Goal: Task Accomplishment & Management: Manage account settings

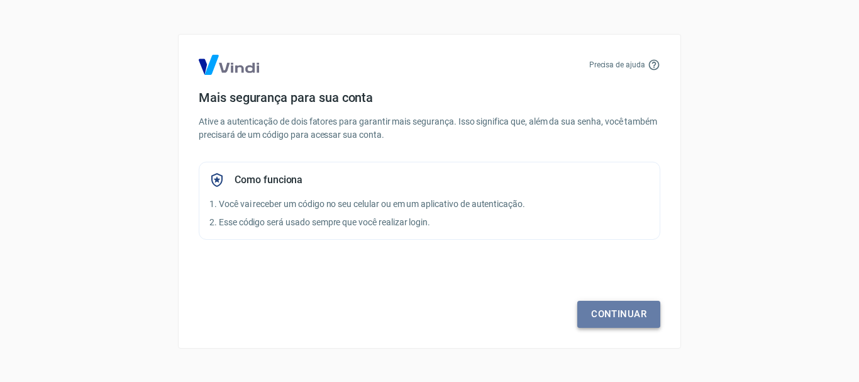
click at [610, 319] on link "Continuar" at bounding box center [618, 314] width 83 height 26
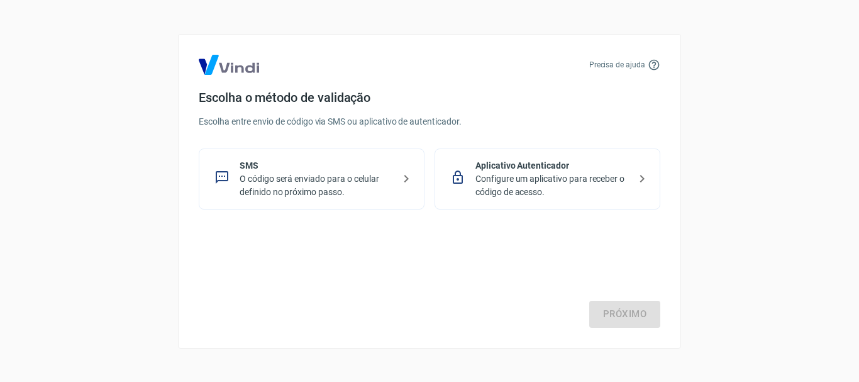
click at [276, 189] on p "O código será enviado para o celular definido no próximo passo." at bounding box center [317, 185] width 154 height 26
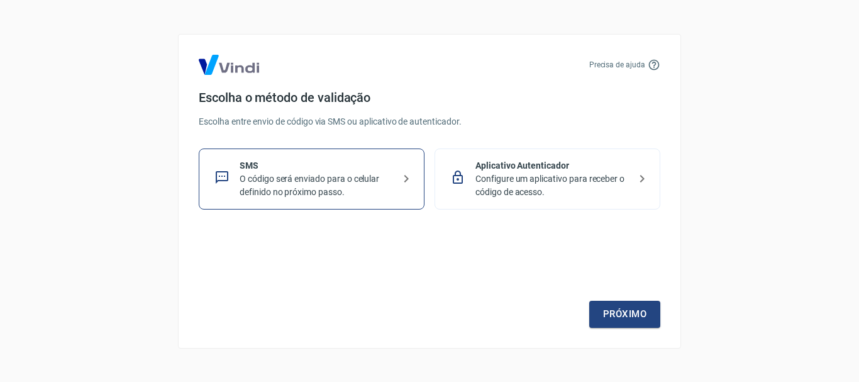
click at [543, 173] on p "Configure um aplicativo para receber o código de acesso." at bounding box center [553, 185] width 154 height 26
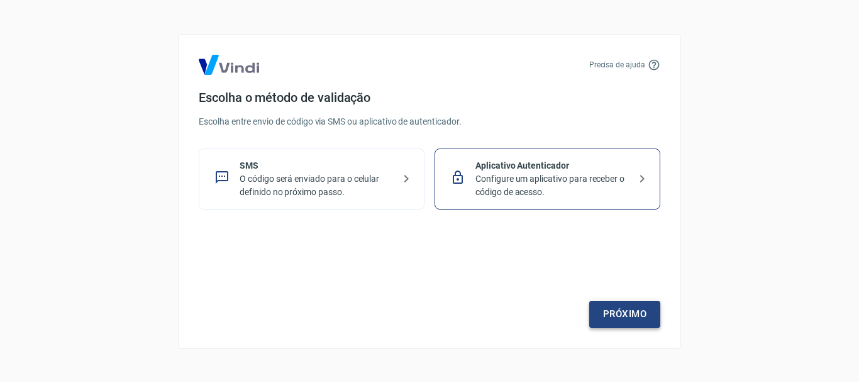
click at [624, 311] on link "Próximo" at bounding box center [624, 314] width 71 height 26
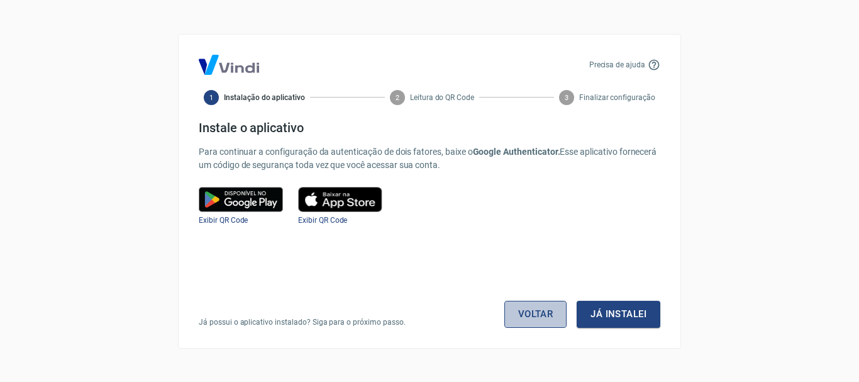
click at [520, 316] on link "Voltar" at bounding box center [535, 314] width 63 height 26
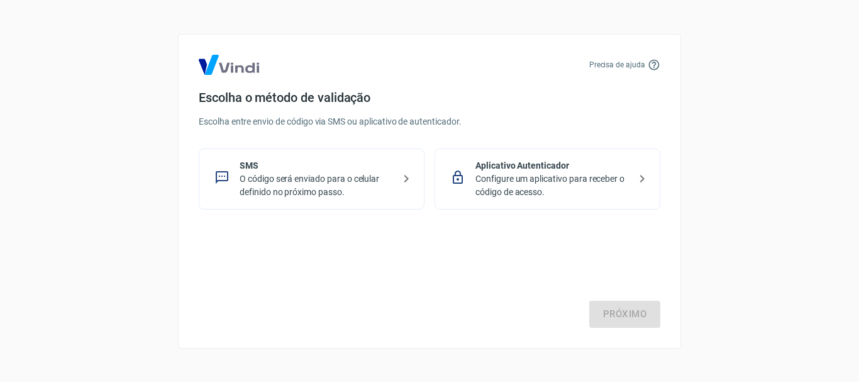
click at [271, 172] on p "O código será enviado para o celular definido no próximo passo." at bounding box center [317, 185] width 154 height 26
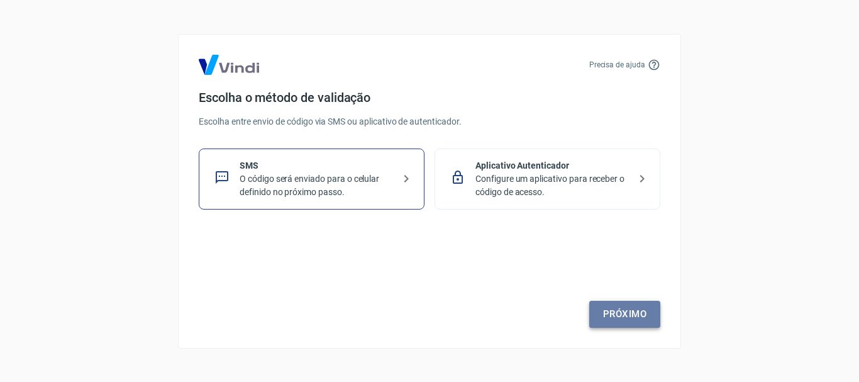
click at [630, 315] on link "Próximo" at bounding box center [624, 314] width 71 height 26
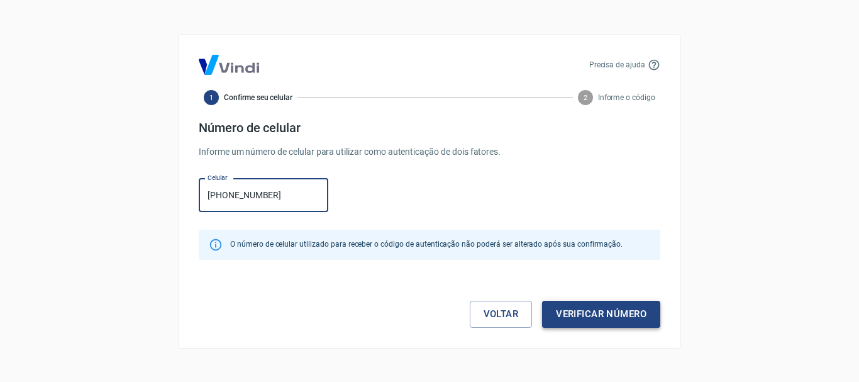
type input "[PHONE_NUMBER]"
click at [596, 316] on button "Verificar número" at bounding box center [601, 314] width 118 height 26
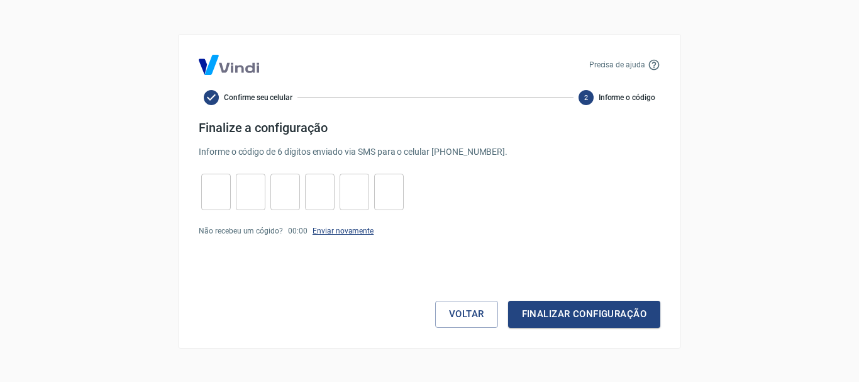
click at [337, 230] on link "Enviar novamente" at bounding box center [343, 230] width 61 height 9
click at [460, 315] on button "Voltar" at bounding box center [466, 314] width 63 height 26
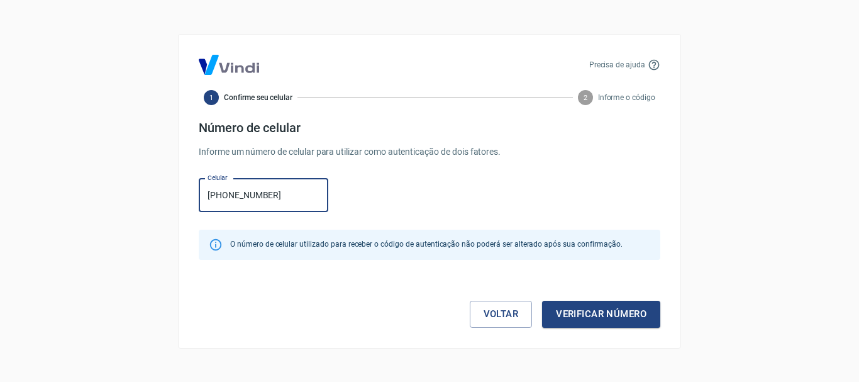
type input "[PHONE_NUMBER]"
click at [605, 313] on button "Verificar número" at bounding box center [601, 314] width 118 height 26
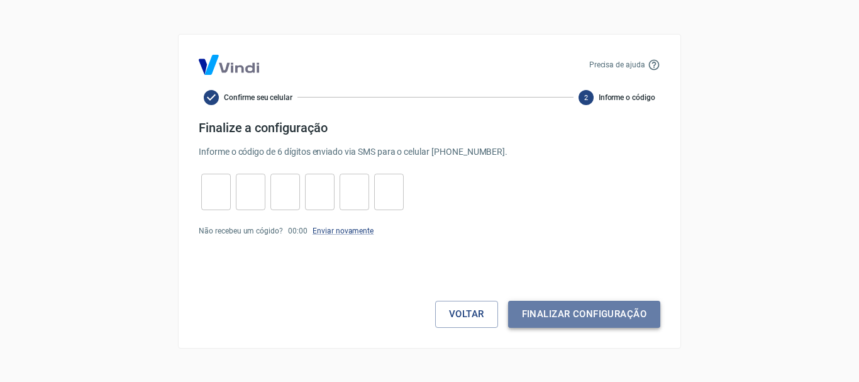
click at [583, 315] on button "Finalizar configuração" at bounding box center [584, 314] width 152 height 26
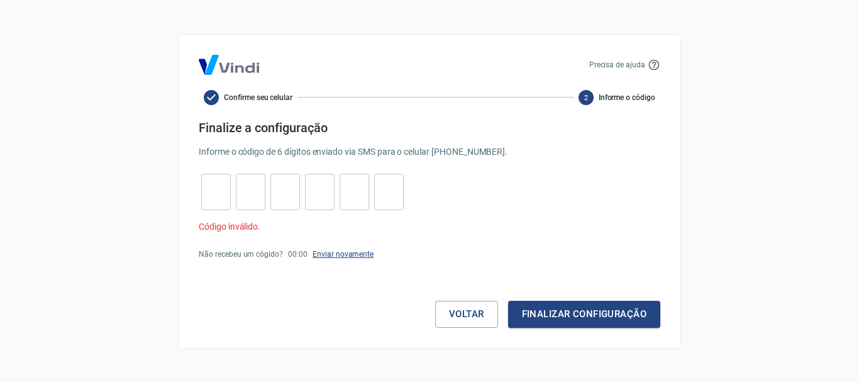
click at [335, 254] on link "Enviar novamente" at bounding box center [343, 254] width 61 height 9
click at [467, 310] on button "Voltar" at bounding box center [466, 314] width 63 height 26
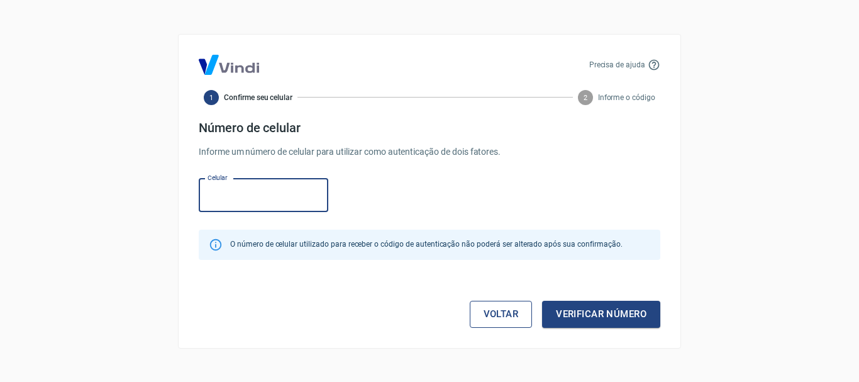
click at [479, 322] on link "Voltar" at bounding box center [501, 314] width 63 height 26
